Goal: Transaction & Acquisition: Purchase product/service

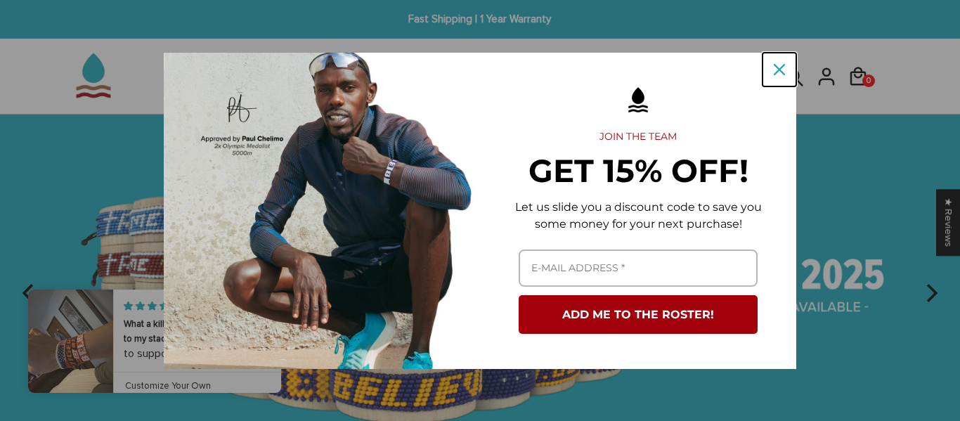
click at [779, 65] on icon "close icon" at bounding box center [778, 69] width 11 height 11
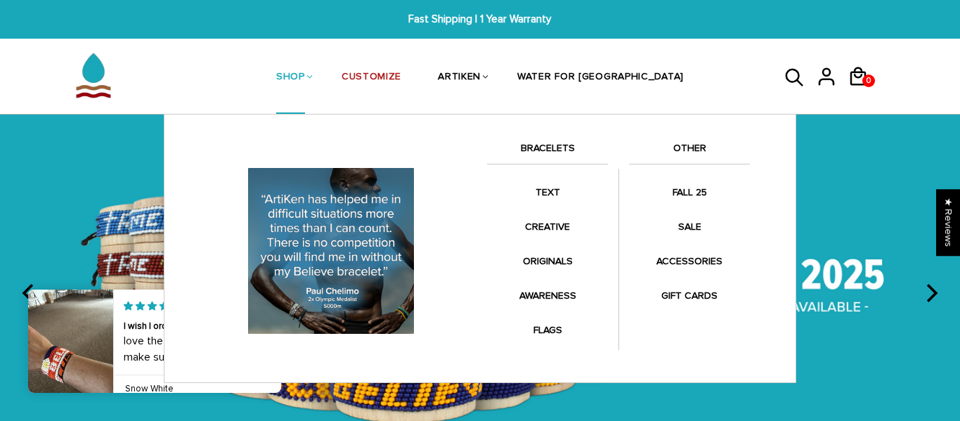
click at [563, 155] on link "BRACELETS" at bounding box center [547, 152] width 121 height 24
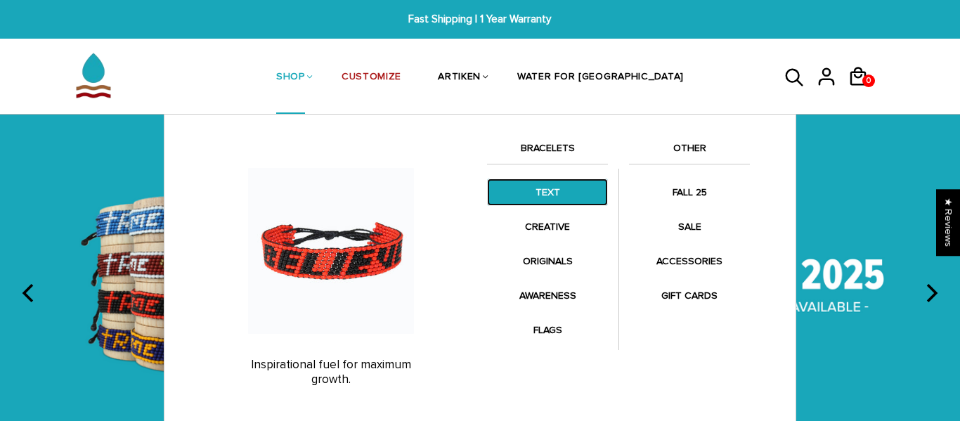
click at [549, 183] on link "TEXT" at bounding box center [547, 191] width 121 height 27
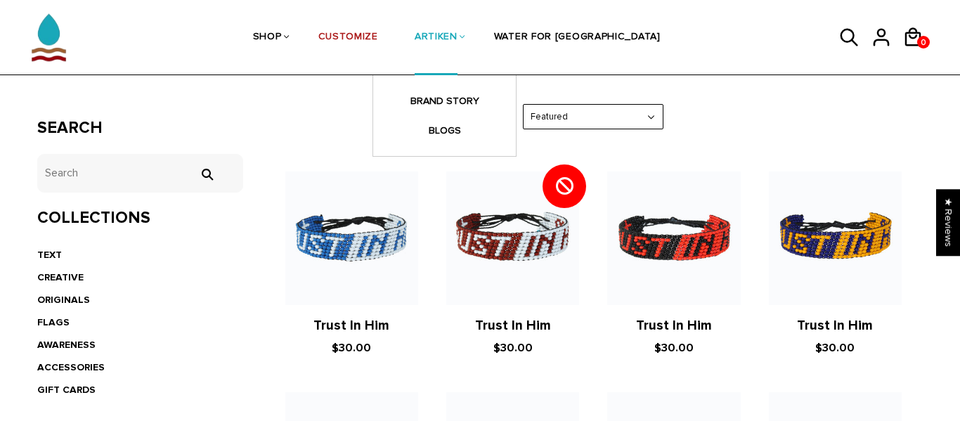
scroll to position [194, 0]
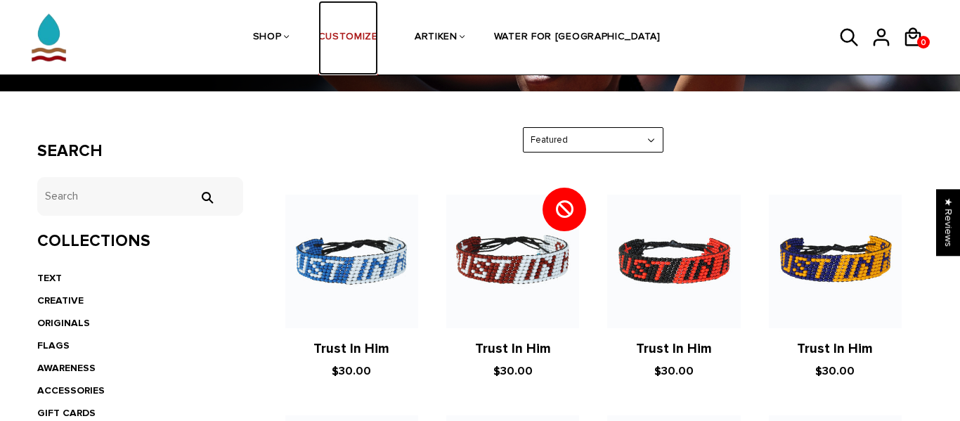
click at [378, 37] on link "CUSTOMIZE" at bounding box center [348, 38] width 60 height 74
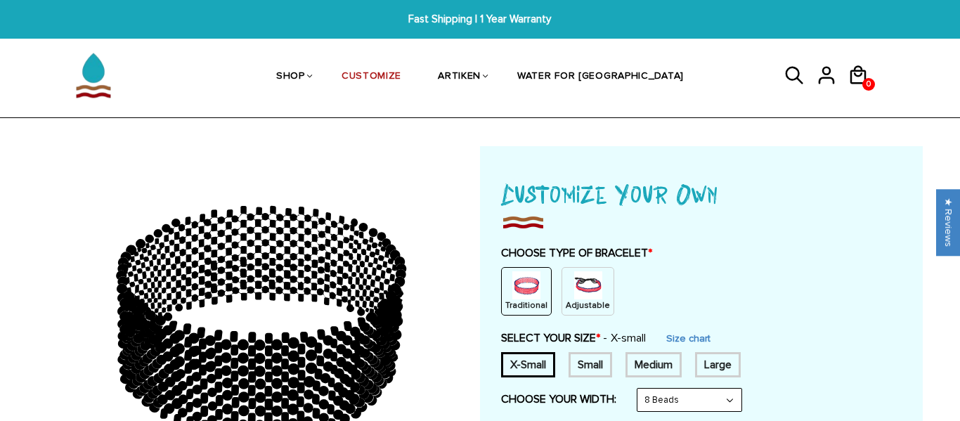
click at [575, 285] on img at bounding box center [588, 285] width 28 height 28
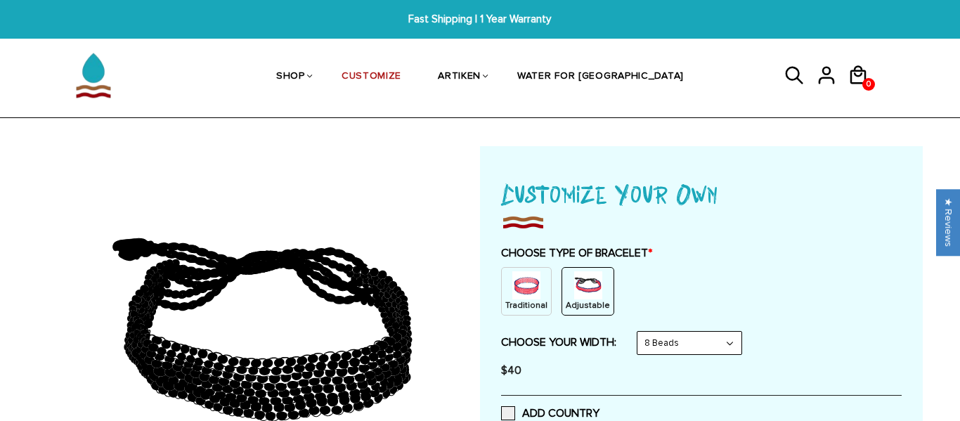
click at [686, 336] on select "8 Beads 6 Beads 10 Beads" at bounding box center [689, 343] width 104 height 22
click at [748, 281] on div "Traditional Adjustable" at bounding box center [701, 291] width 400 height 48
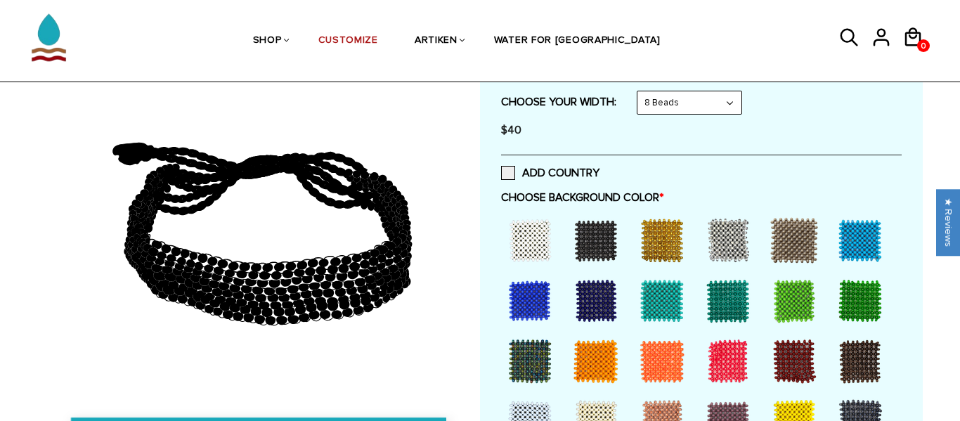
scroll to position [249, 0]
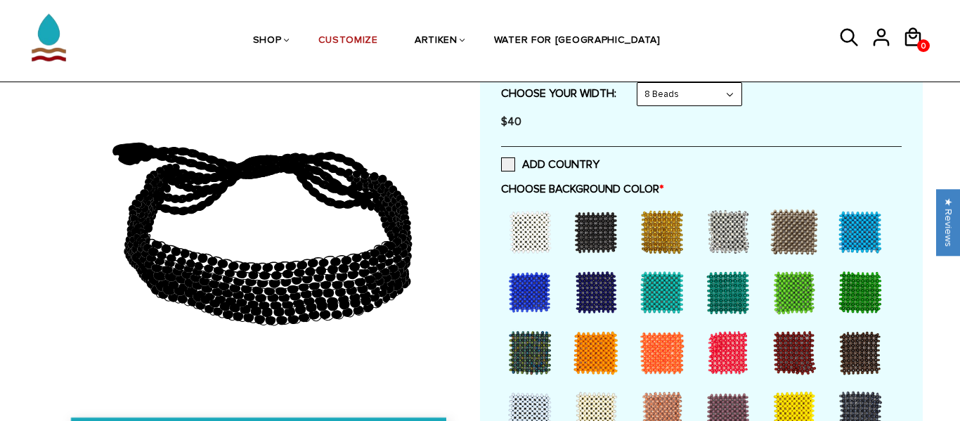
click at [610, 231] on div at bounding box center [596, 232] width 56 height 56
click at [679, 237] on div at bounding box center [662, 232] width 56 height 56
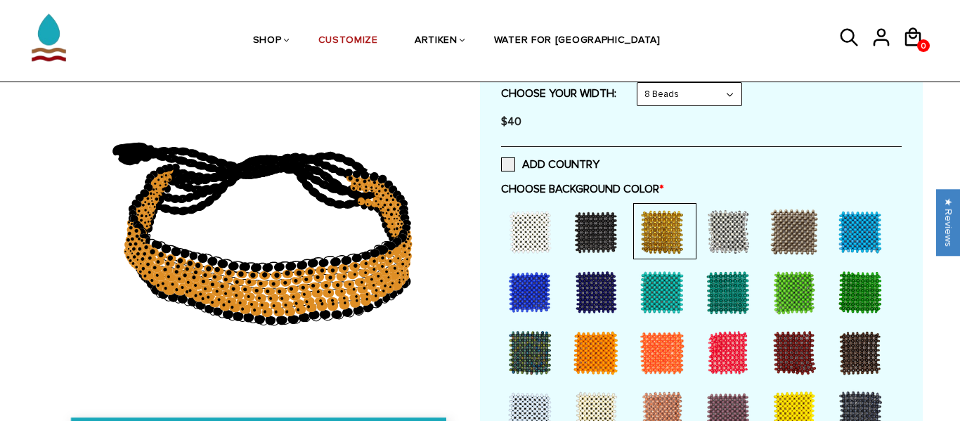
click at [544, 234] on div at bounding box center [530, 232] width 56 height 56
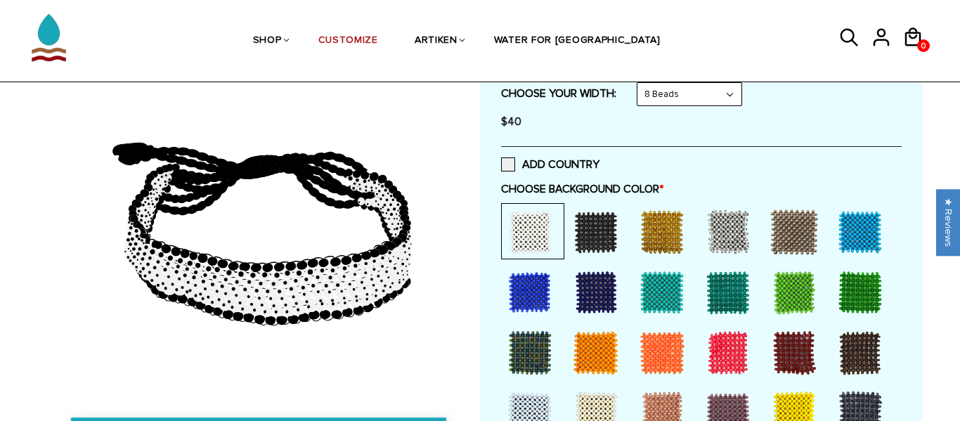
click at [737, 97] on select "8 Beads 6 Beads 10 Beads" at bounding box center [689, 94] width 104 height 22
click at [640, 83] on select "8 Beads 6 Beads 10 Beads" at bounding box center [689, 94] width 104 height 22
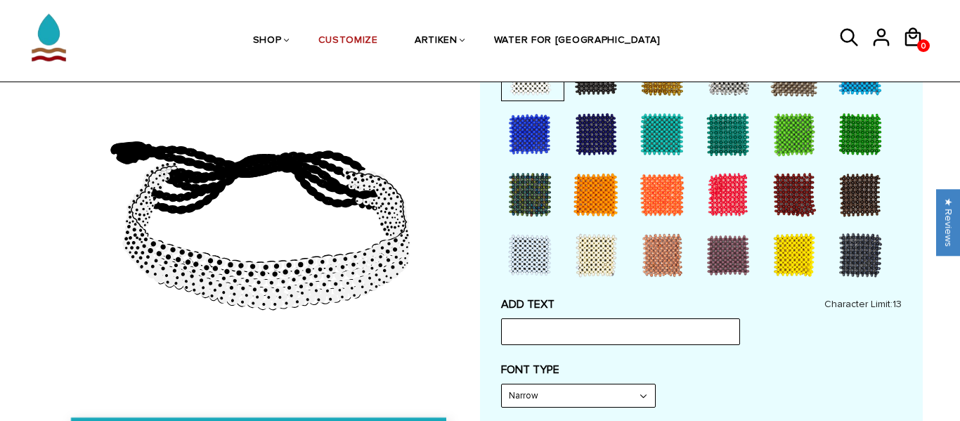
scroll to position [408, 0]
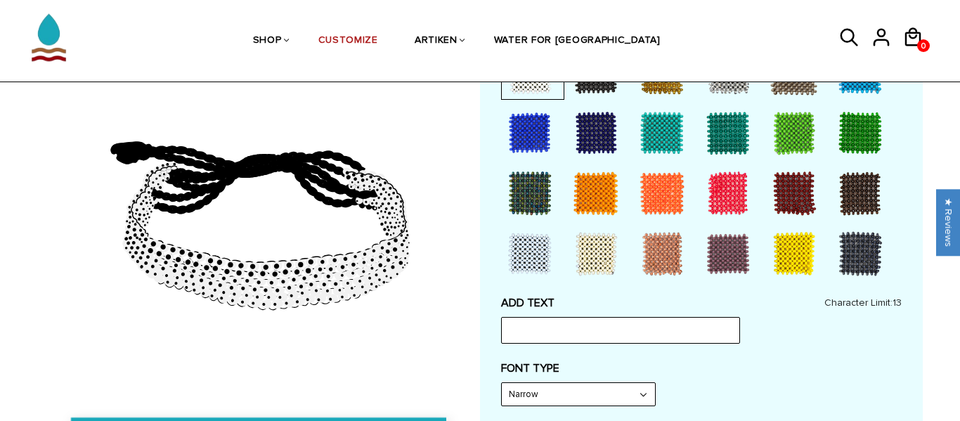
click at [543, 148] on div at bounding box center [530, 133] width 56 height 56
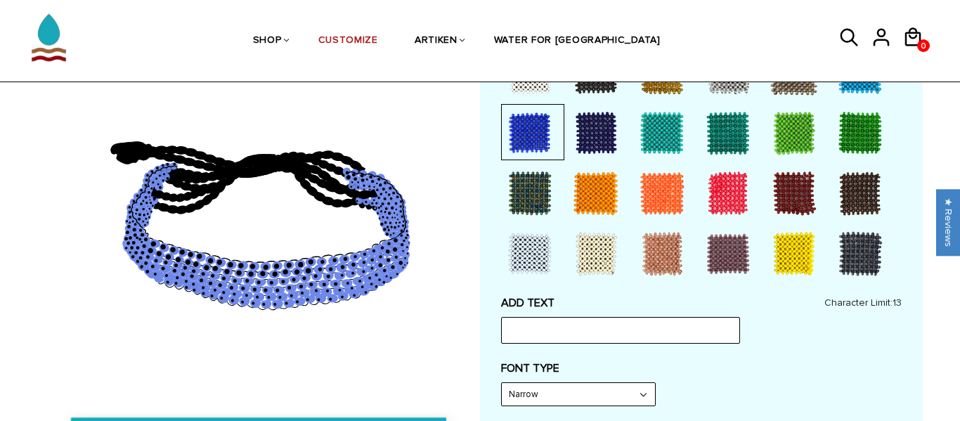
click at [583, 250] on div at bounding box center [596, 254] width 56 height 56
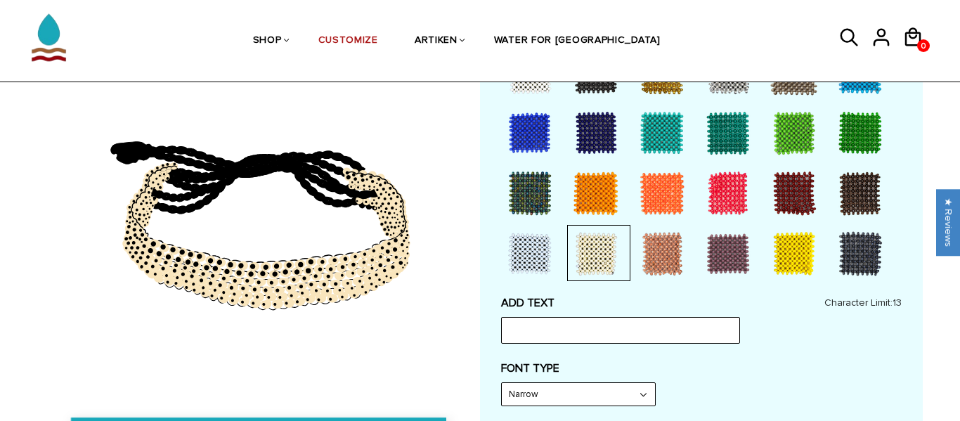
click at [535, 253] on div at bounding box center [530, 254] width 56 height 56
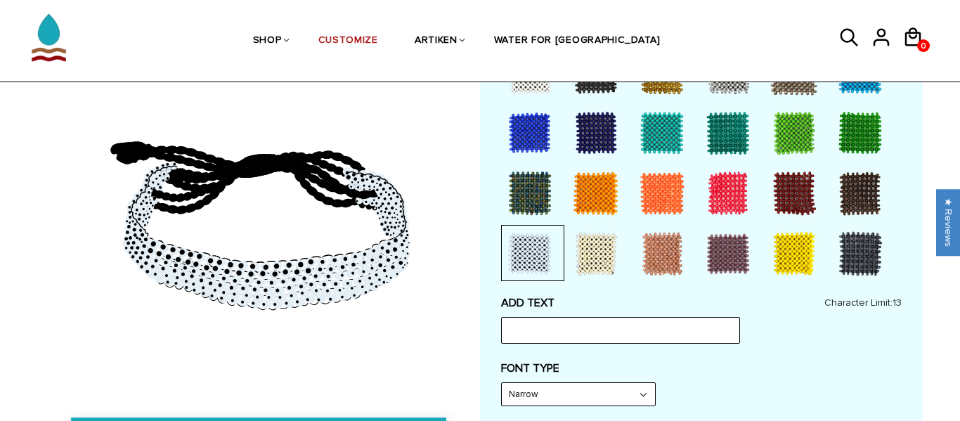
click at [518, 209] on div at bounding box center [530, 193] width 56 height 56
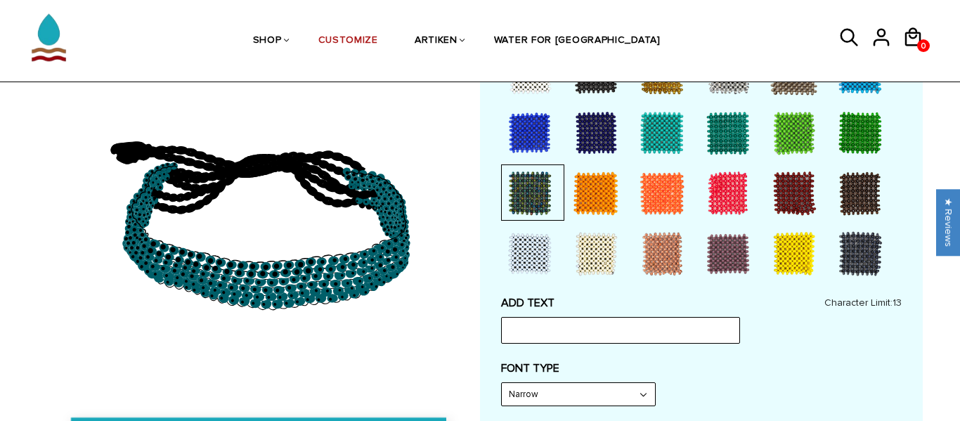
click at [854, 207] on div at bounding box center [860, 193] width 56 height 56
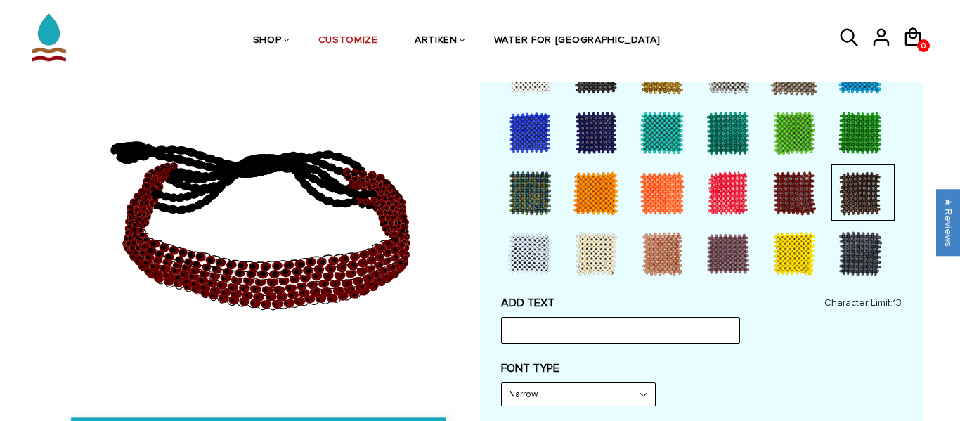
click at [855, 134] on div at bounding box center [860, 133] width 56 height 56
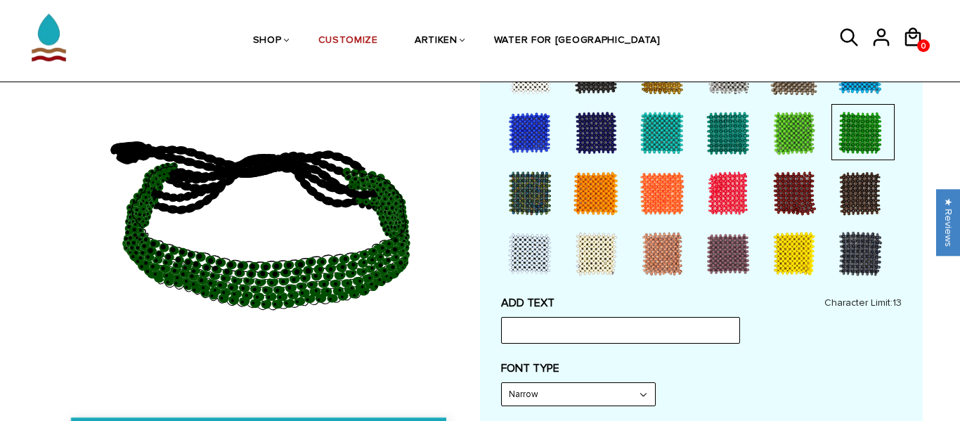
click at [818, 133] on div at bounding box center [794, 133] width 56 height 56
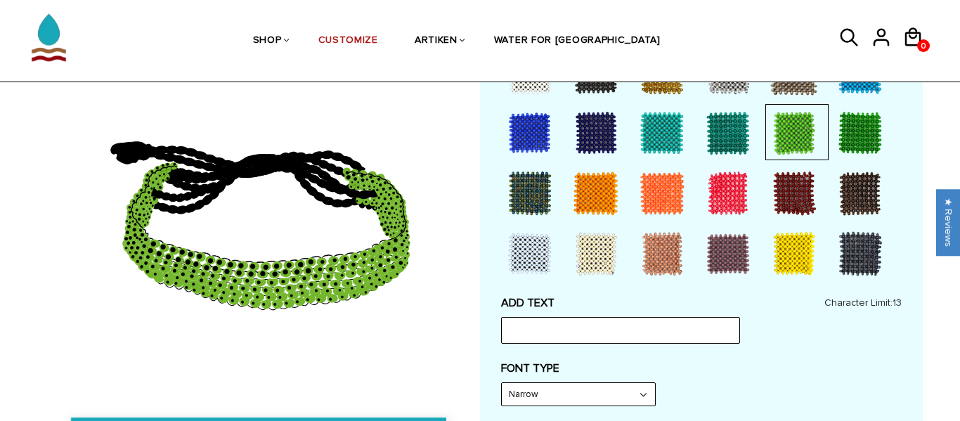
click at [853, 134] on div at bounding box center [860, 133] width 56 height 56
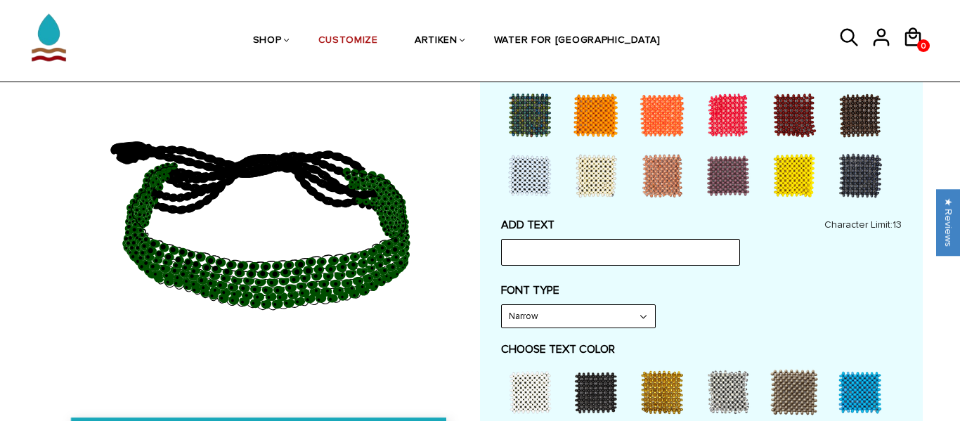
scroll to position [492, 0]
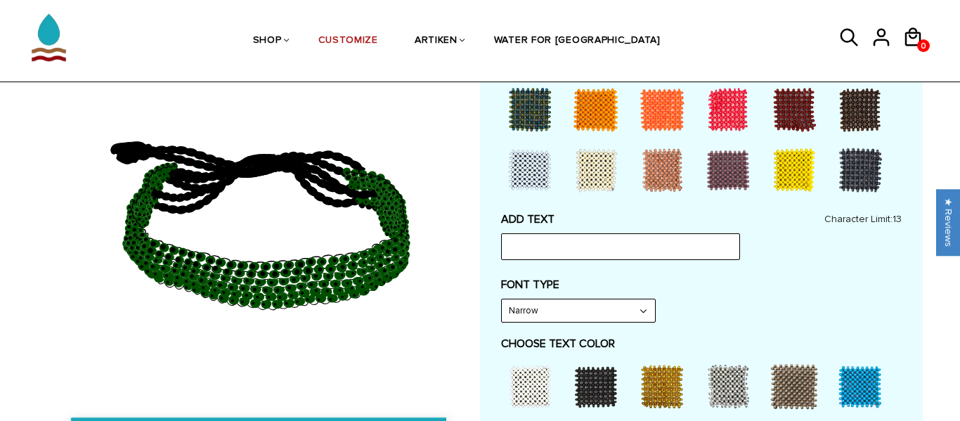
click at [632, 317] on select "Narrow Bold" at bounding box center [578, 310] width 153 height 22
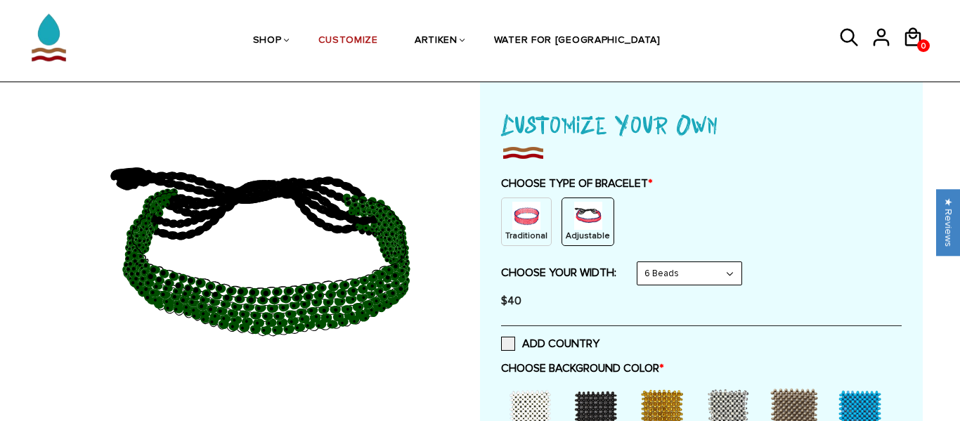
scroll to position [53, 0]
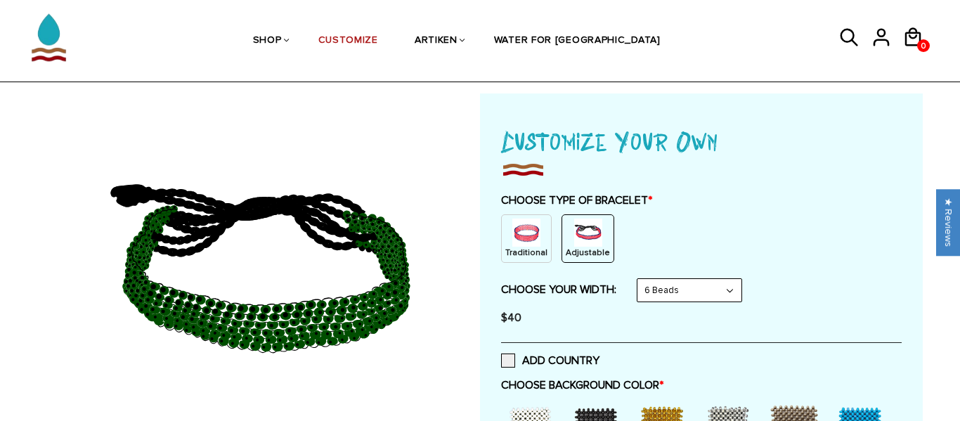
click at [693, 294] on select "8 Beads 6 Beads 10 Beads" at bounding box center [689, 290] width 104 height 22
select select "8-beads"
click at [640, 279] on select "8 Beads 6 Beads 10 Beads" at bounding box center [689, 290] width 104 height 22
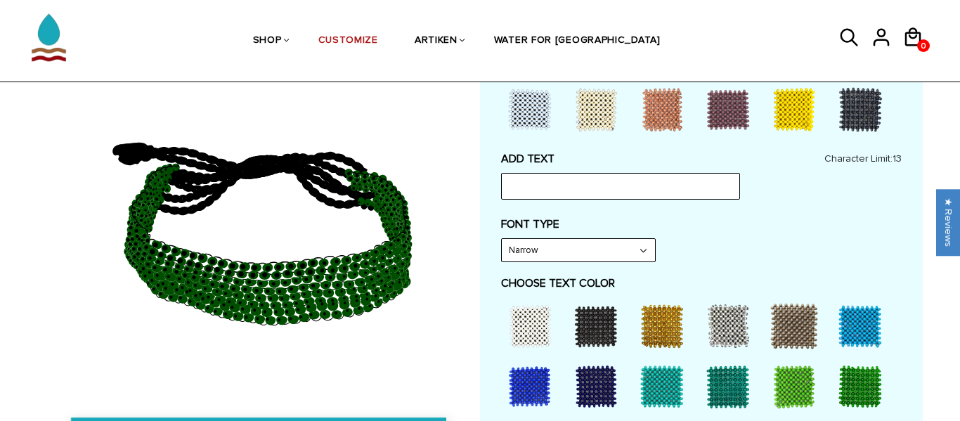
scroll to position [558, 0]
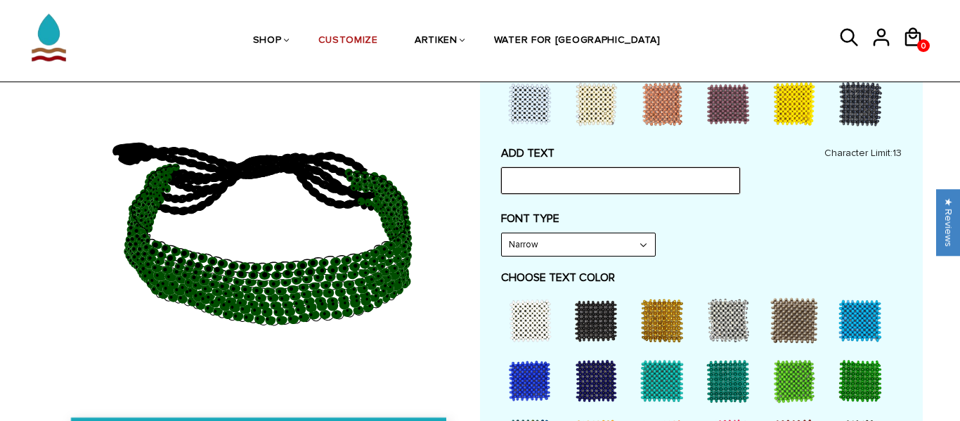
click at [660, 185] on input "text" at bounding box center [620, 180] width 239 height 27
click at [554, 181] on input "Happy RUnmore" at bounding box center [620, 180] width 239 height 27
type input "Happy Runmore"
click at [563, 237] on select "Narrow Bold" at bounding box center [578, 244] width 153 height 22
click at [502, 233] on select "Narrow Bold" at bounding box center [578, 244] width 153 height 22
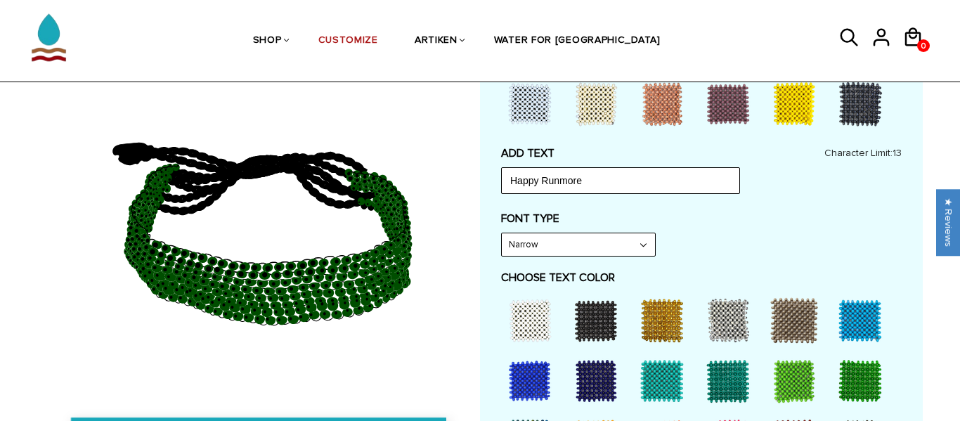
click at [582, 246] on select "Narrow Bold" at bounding box center [578, 244] width 153 height 22
select select "Bold"
click at [502, 233] on select "Narrow Bold" at bounding box center [578, 244] width 153 height 22
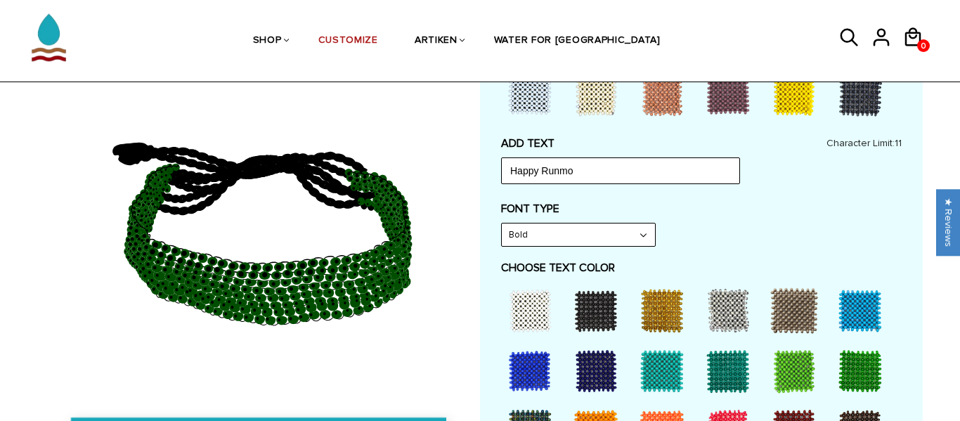
scroll to position [578, 0]
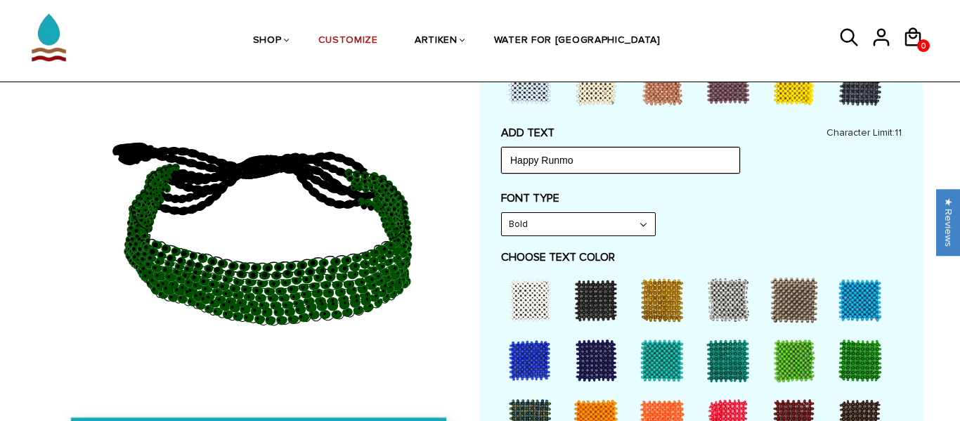
click at [622, 164] on input "Happy Runmo" at bounding box center [620, 160] width 239 height 27
type input "H"
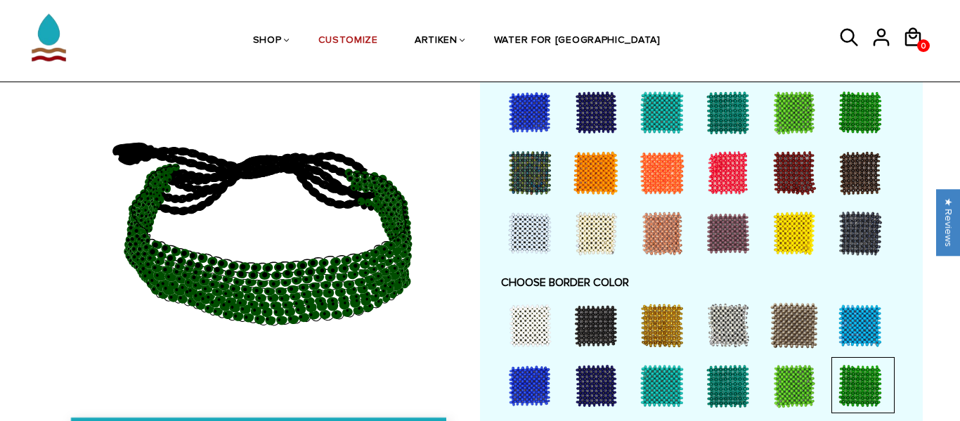
scroll to position [830, 0]
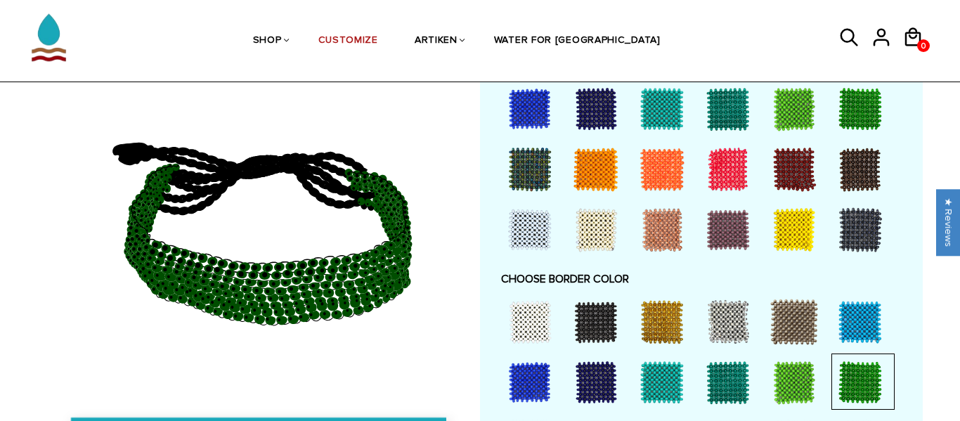
click at [521, 318] on div at bounding box center [530, 322] width 56 height 56
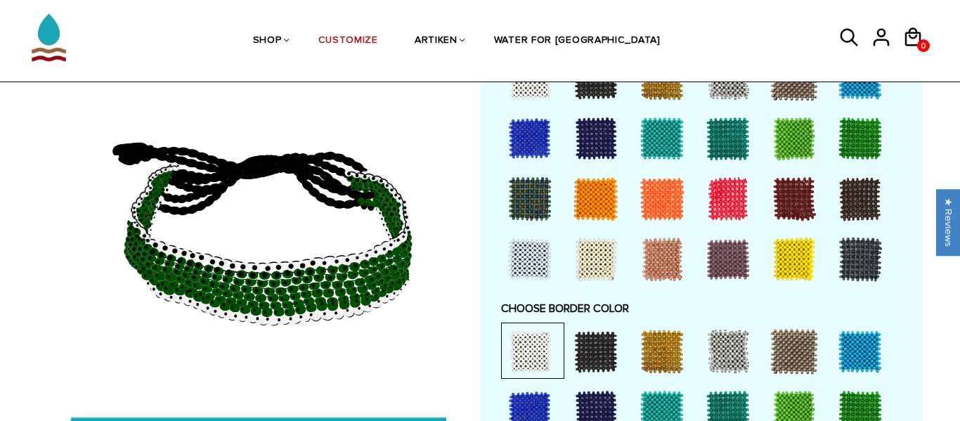
scroll to position [799, 0]
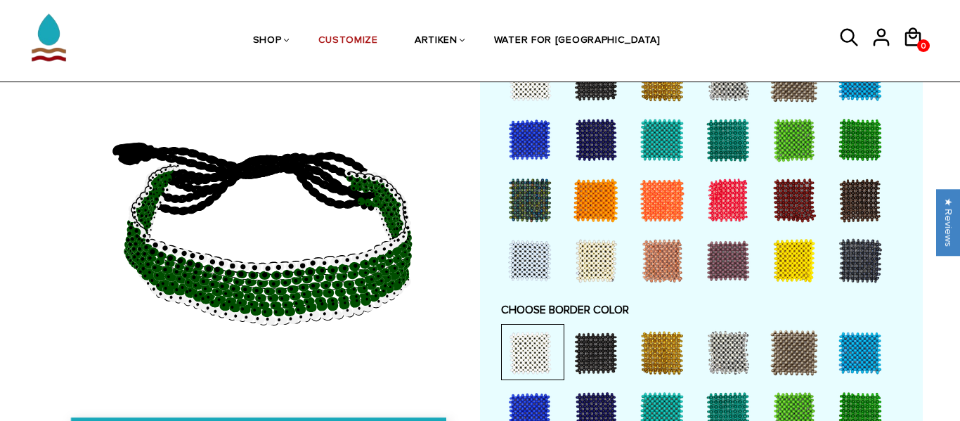
click at [613, 351] on div at bounding box center [596, 353] width 56 height 56
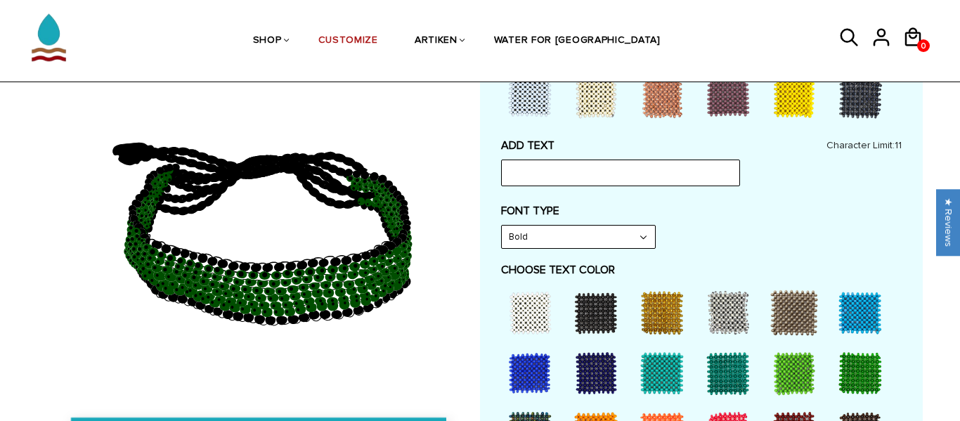
scroll to position [612, 0]
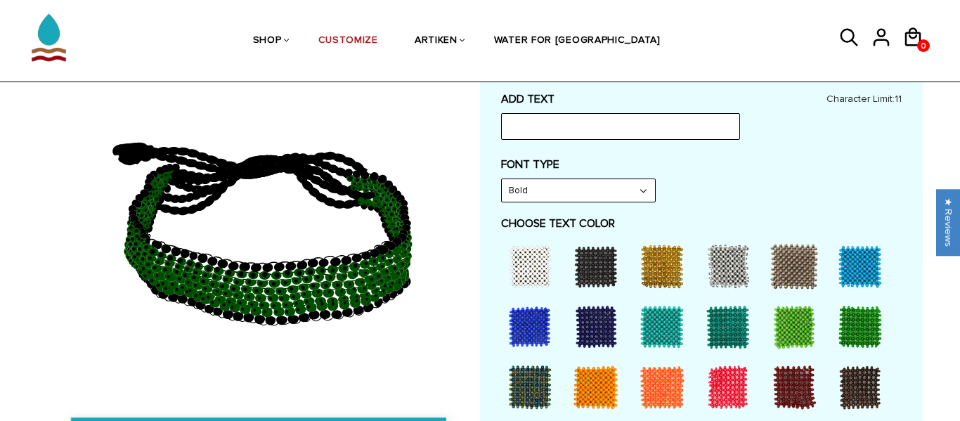
click at [521, 264] on div at bounding box center [530, 266] width 56 height 56
click at [593, 128] on input "text" at bounding box center [620, 126] width 239 height 27
type input "i"
type input "I"
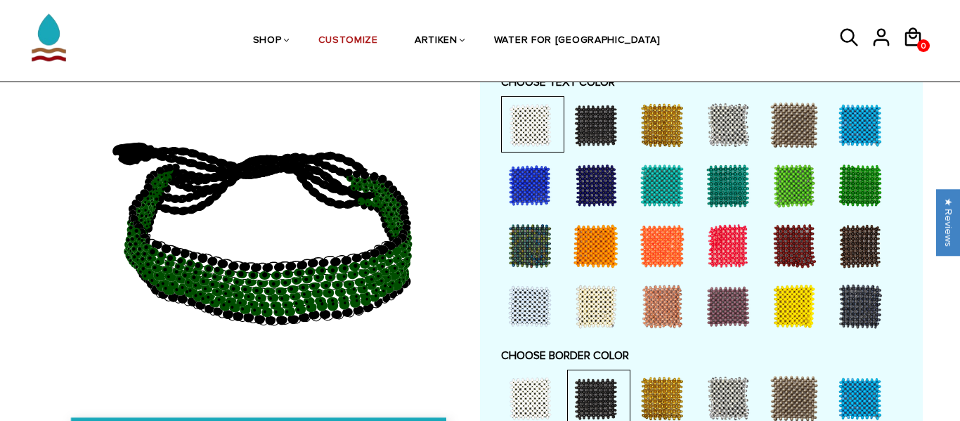
scroll to position [759, 0]
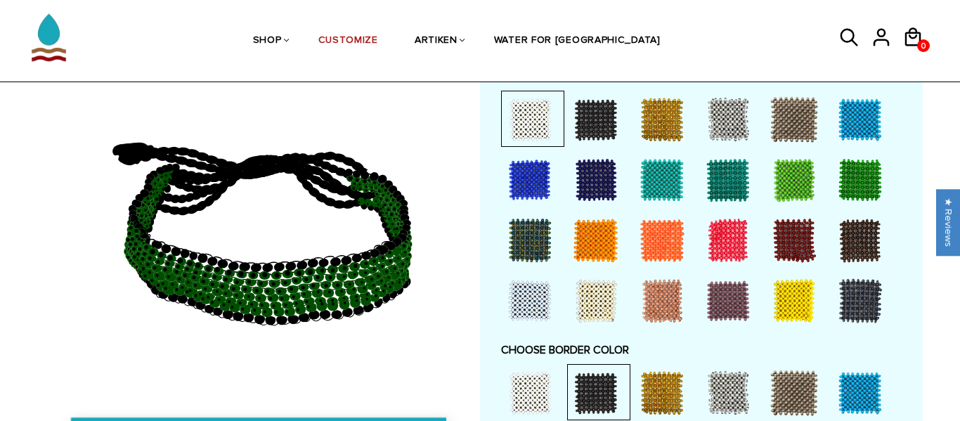
click at [859, 303] on div at bounding box center [860, 301] width 56 height 56
click at [532, 113] on div at bounding box center [530, 119] width 56 height 56
click at [526, 159] on div at bounding box center [530, 180] width 56 height 56
click at [539, 126] on div at bounding box center [530, 119] width 56 height 56
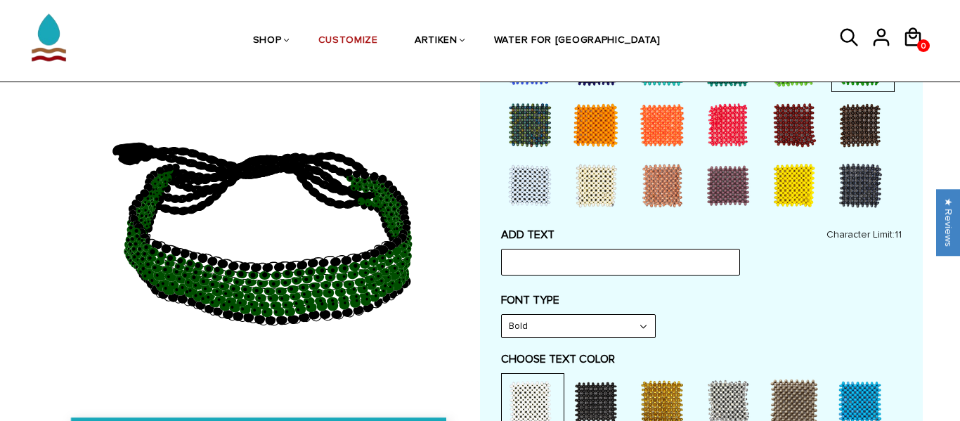
scroll to position [473, 0]
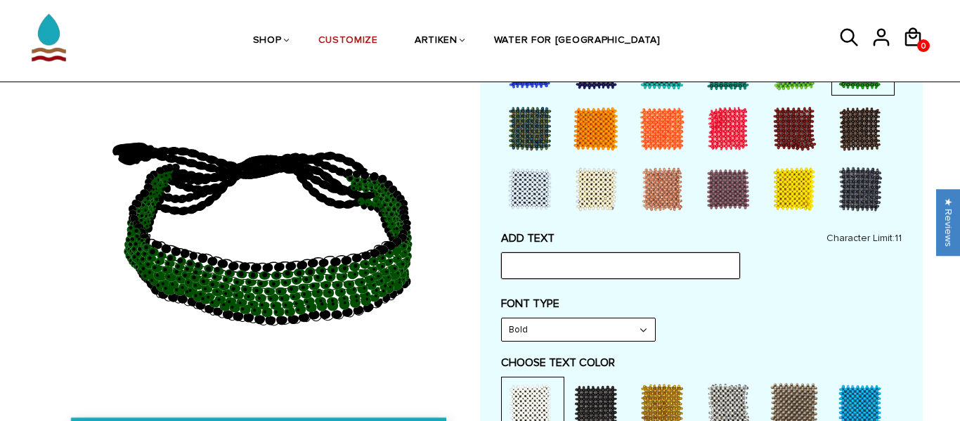
click at [564, 268] on input "text" at bounding box center [620, 265] width 239 height 27
type input "G"
click at [677, 299] on label "FONT TYPE" at bounding box center [701, 303] width 400 height 14
click at [596, 263] on input "[PERSON_NAME] [PERSON_NAME]" at bounding box center [620, 265] width 239 height 27
type input "R"
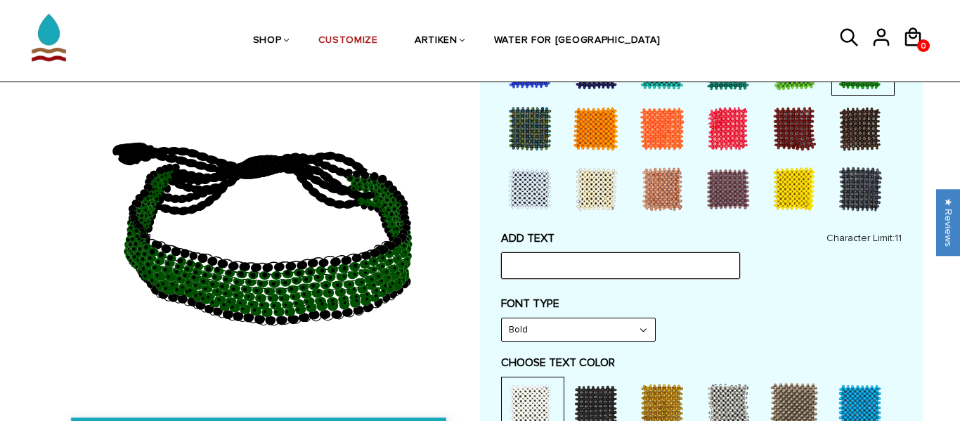
type input "B"
click at [547, 268] on input "Scarletts B" at bounding box center [620, 265] width 239 height 27
click at [557, 269] on input "Scarlett B" at bounding box center [620, 265] width 239 height 27
type input "S"
type input "Last to 1st"
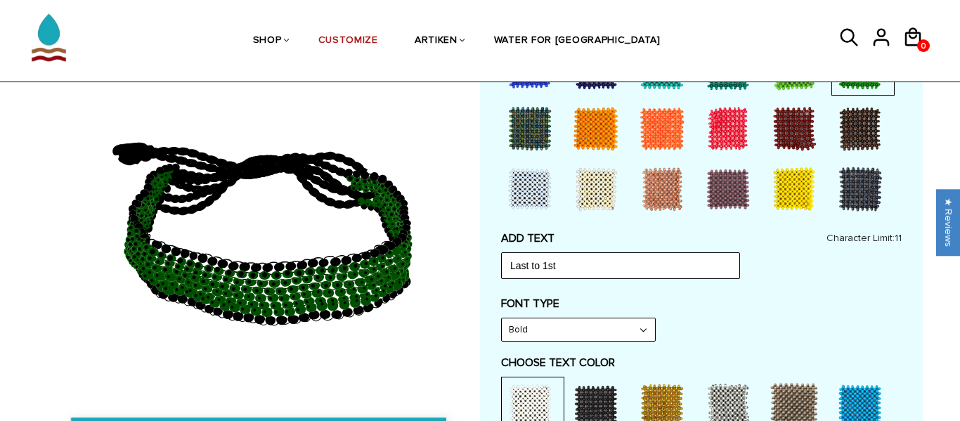
click at [853, 308] on label "FONT TYPE" at bounding box center [701, 303] width 400 height 14
drag, startPoint x: 626, startPoint y: 275, endPoint x: 457, endPoint y: 280, distance: 169.4
click at [457, 280] on div at bounding box center [479, 385] width 885 height 1425
type input "s"
